Goal: Transaction & Acquisition: Purchase product/service

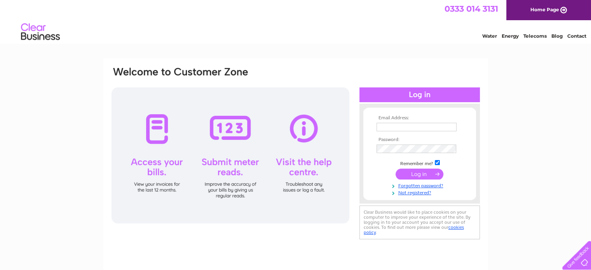
type input "a.robinson988@btinternet.com"
click at [421, 172] on input "submit" at bounding box center [420, 174] width 48 height 11
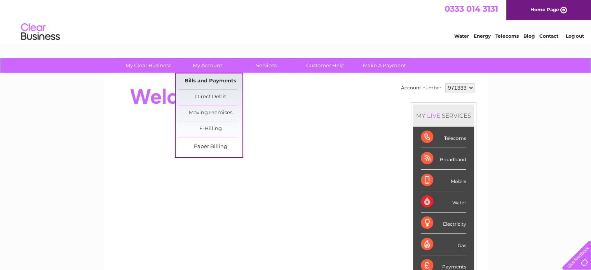
click at [210, 80] on link "Bills and Payments" at bounding box center [210, 81] width 64 height 16
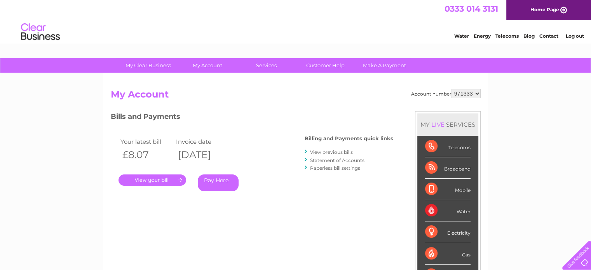
click at [213, 181] on link "Pay Here" at bounding box center [218, 182] width 41 height 17
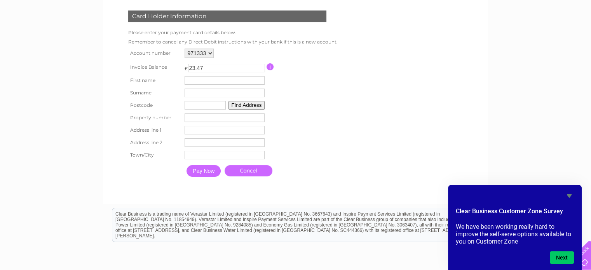
scroll to position [117, 0]
click at [211, 79] on input "text" at bounding box center [225, 80] width 80 height 9
type input "[PERSON_NAME]"
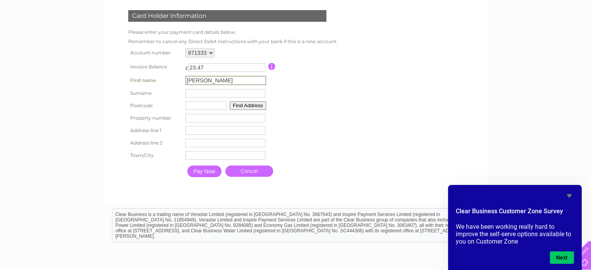
type input "[PERSON_NAME]"
type input "sk14 5pb"
type input "51"
type input "[STREET_ADDRESS][PERSON_NAME]"
type input "hyde"
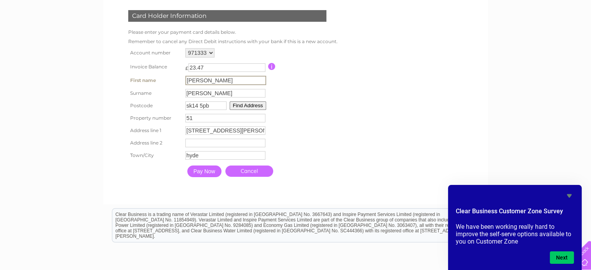
click at [198, 171] on input "Pay Now" at bounding box center [204, 172] width 34 height 12
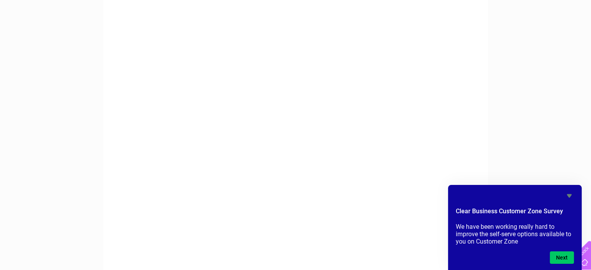
click at [567, 195] on icon "Hide survey" at bounding box center [569, 195] width 5 height 3
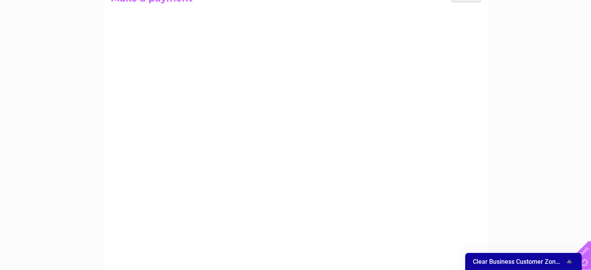
scroll to position [0, 0]
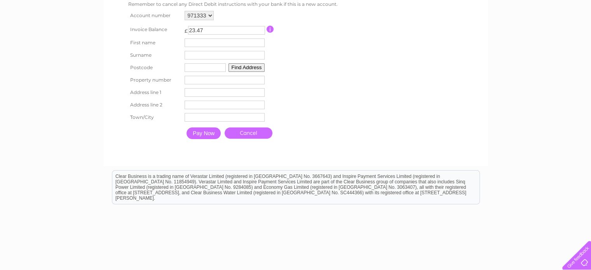
scroll to position [155, 0]
click at [208, 133] on input "Pay Now" at bounding box center [204, 132] width 34 height 12
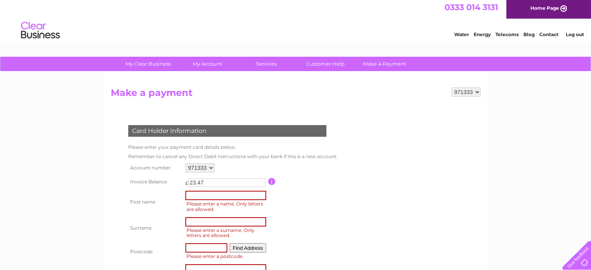
scroll to position [0, 0]
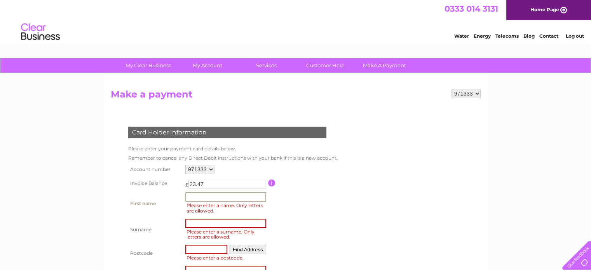
click at [207, 193] on input "text" at bounding box center [225, 196] width 81 height 9
type input "[PERSON_NAME]"
type input "sk14 5pb"
type input "51"
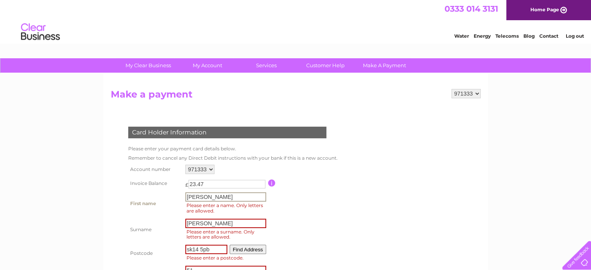
type input "[STREET_ADDRESS][PERSON_NAME]"
type input "hyde"
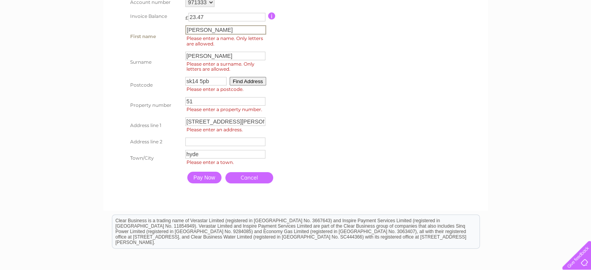
scroll to position [194, 0]
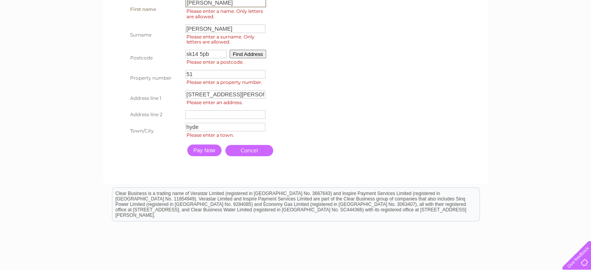
click at [253, 53] on button "Find Address" at bounding box center [248, 54] width 37 height 9
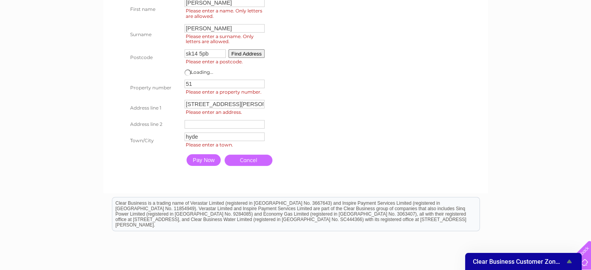
click at [289, 82] on table "Account number 971333 Invoice Balance £ 23.47" at bounding box center [231, 69] width 210 height 201
